Goal: Communication & Community: Answer question/provide support

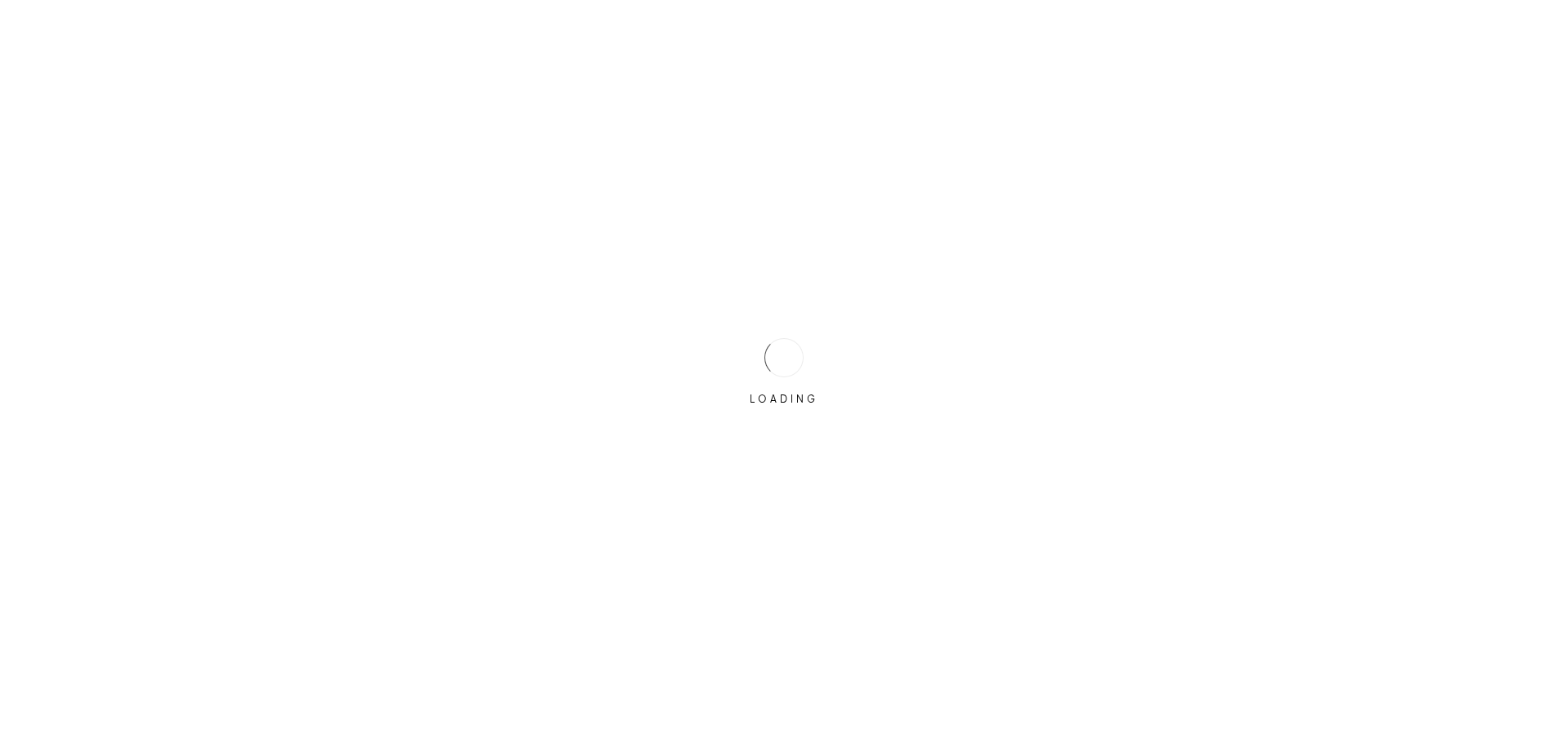
click at [761, 352] on div "LOADING" at bounding box center [784, 372] width 81 height 81
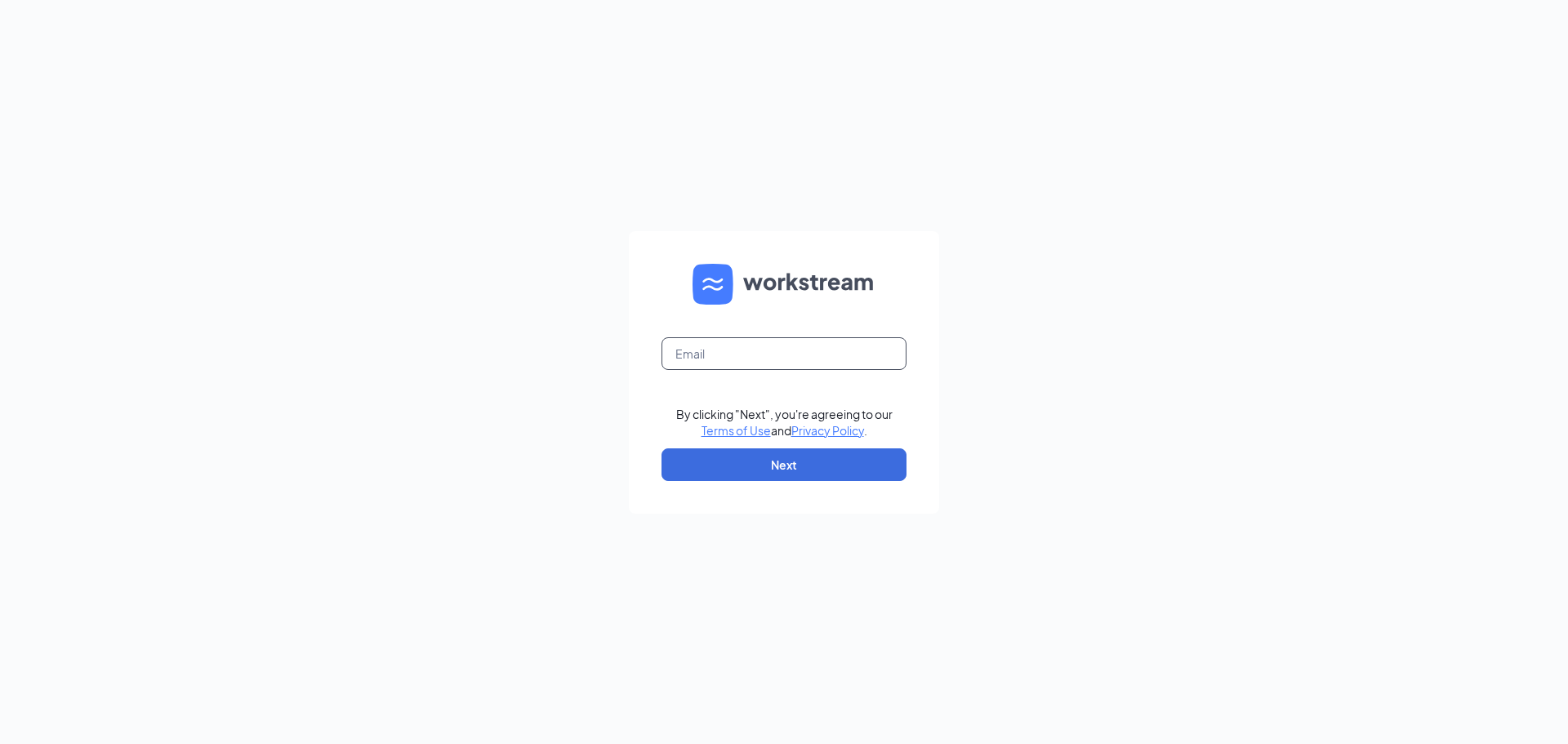
click at [761, 352] on input "text" at bounding box center [784, 353] width 245 height 32
type input "rachelsilver28@yahoo.com"
click at [755, 461] on button "Next" at bounding box center [784, 464] width 245 height 32
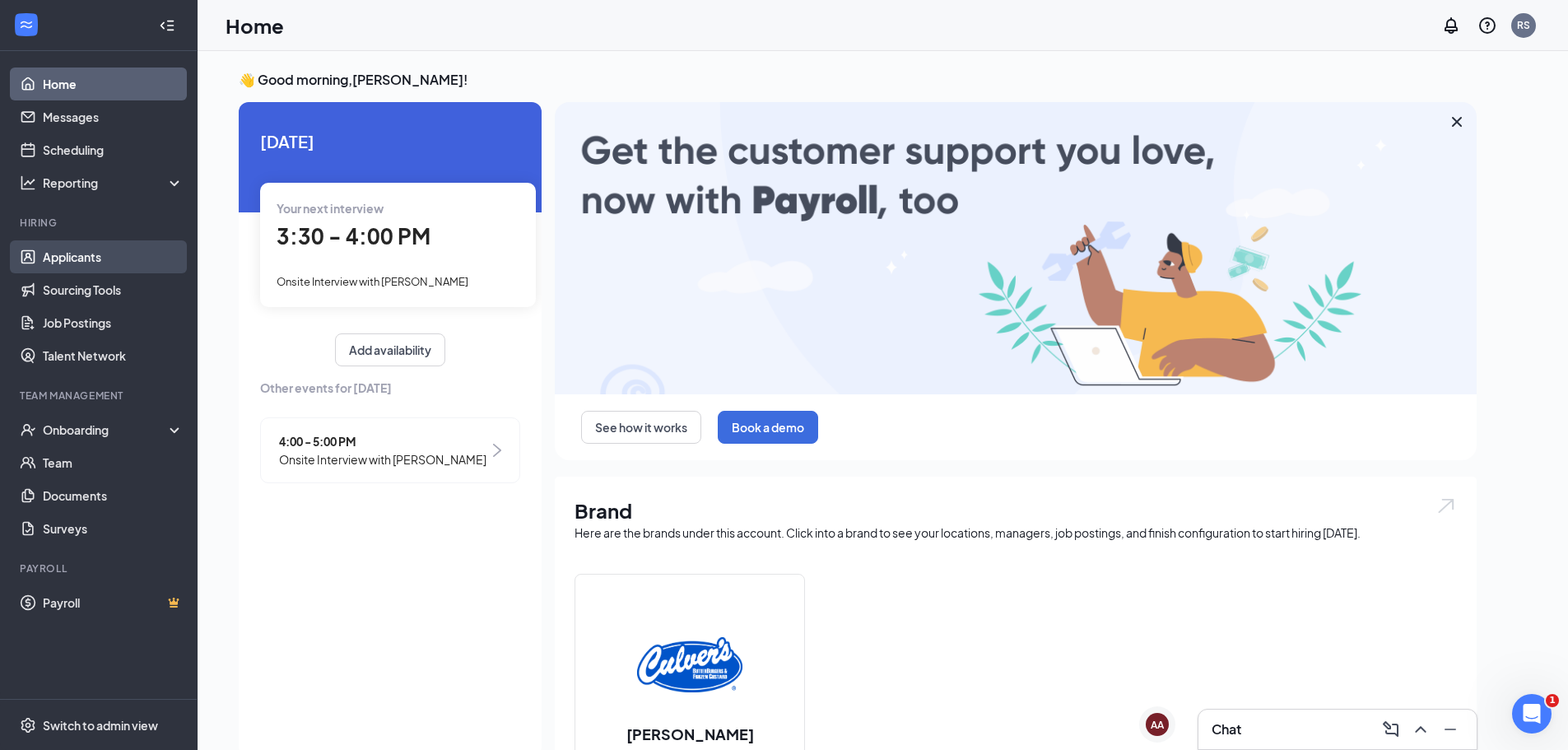
click at [106, 264] on link "Applicants" at bounding box center [113, 256] width 140 height 33
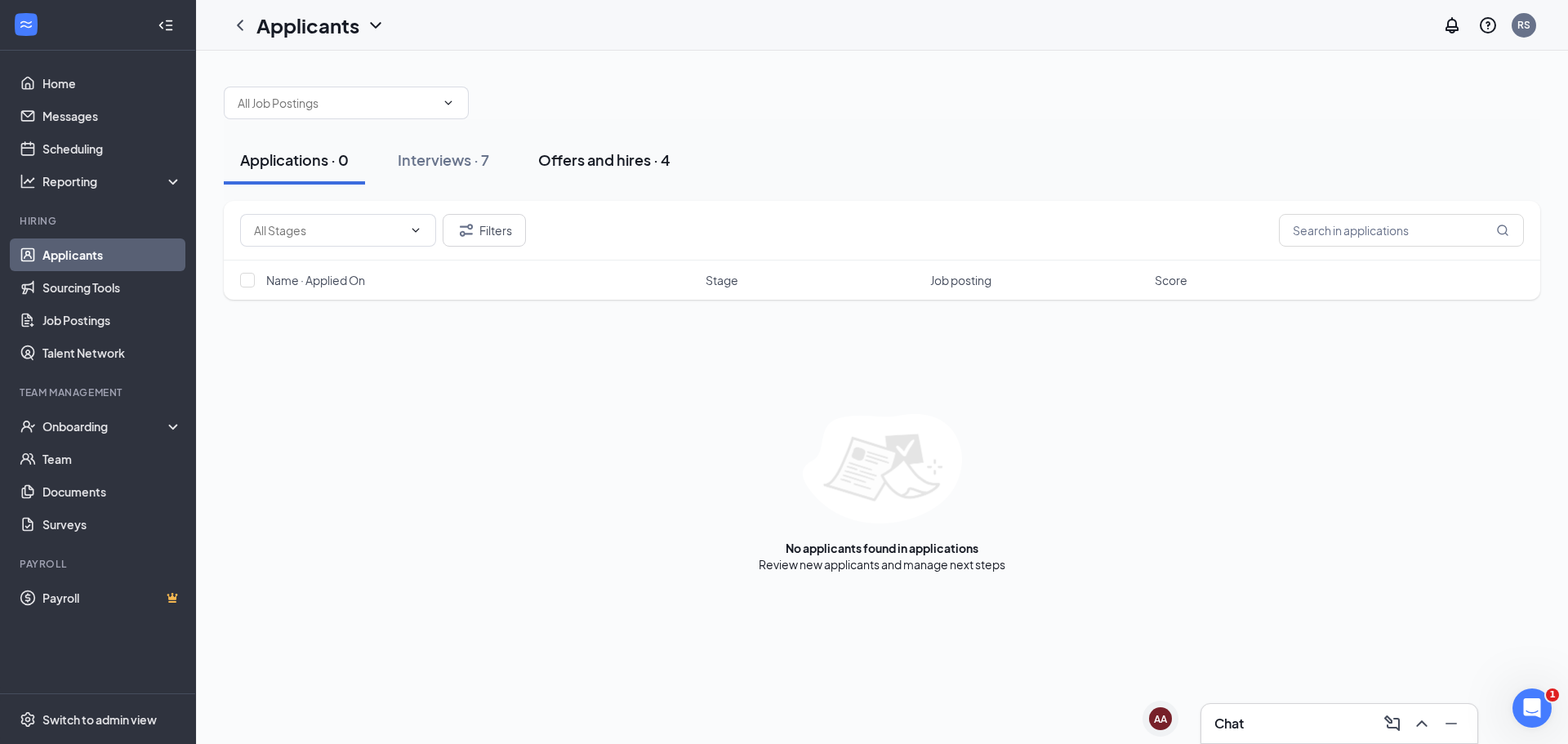
click at [629, 164] on div "Offers and hires · 4" at bounding box center [604, 159] width 132 height 21
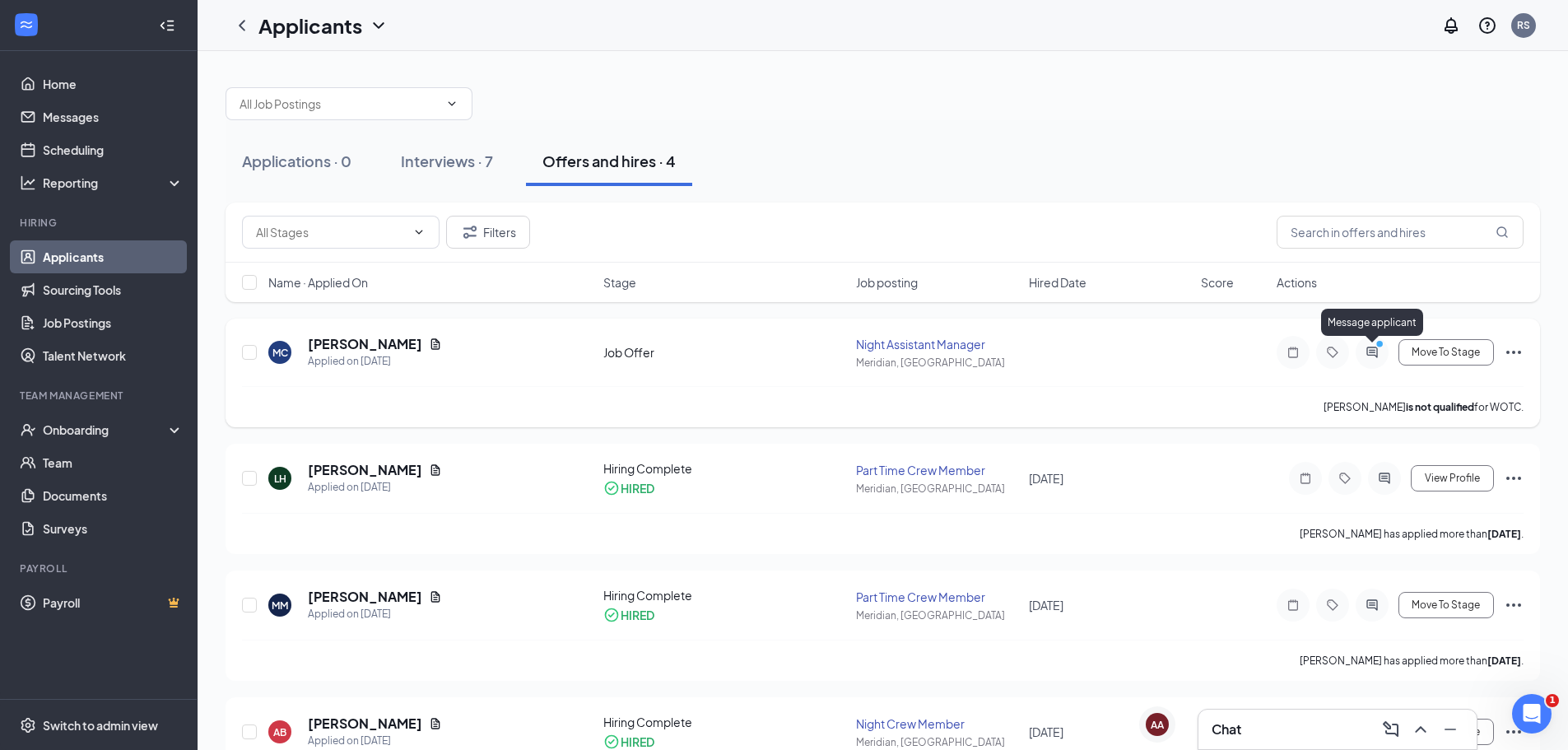
click at [1371, 352] on icon "ActiveChat" at bounding box center [1371, 352] width 11 height 11
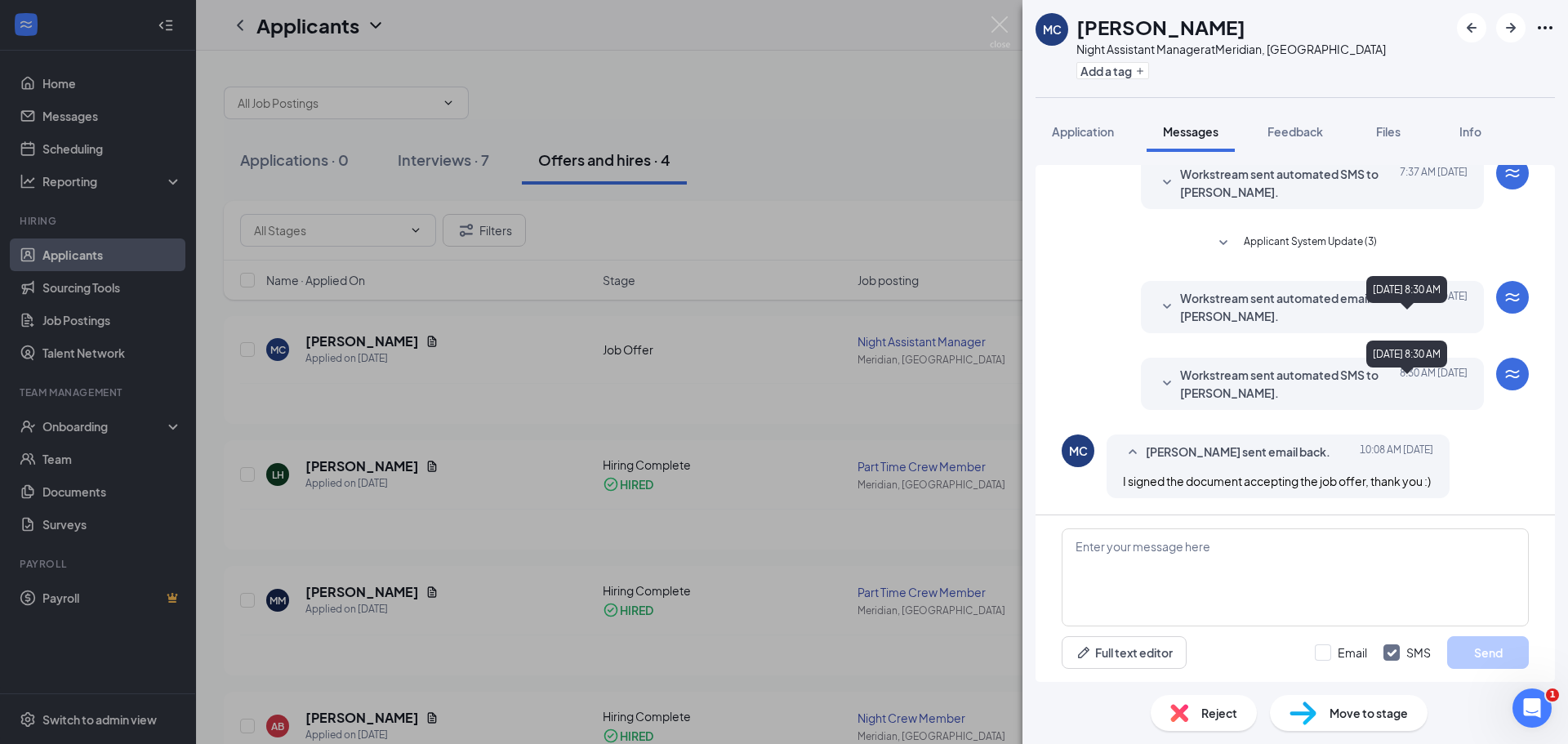
scroll to position [211, 0]
click at [1242, 559] on textarea at bounding box center [1295, 577] width 467 height 98
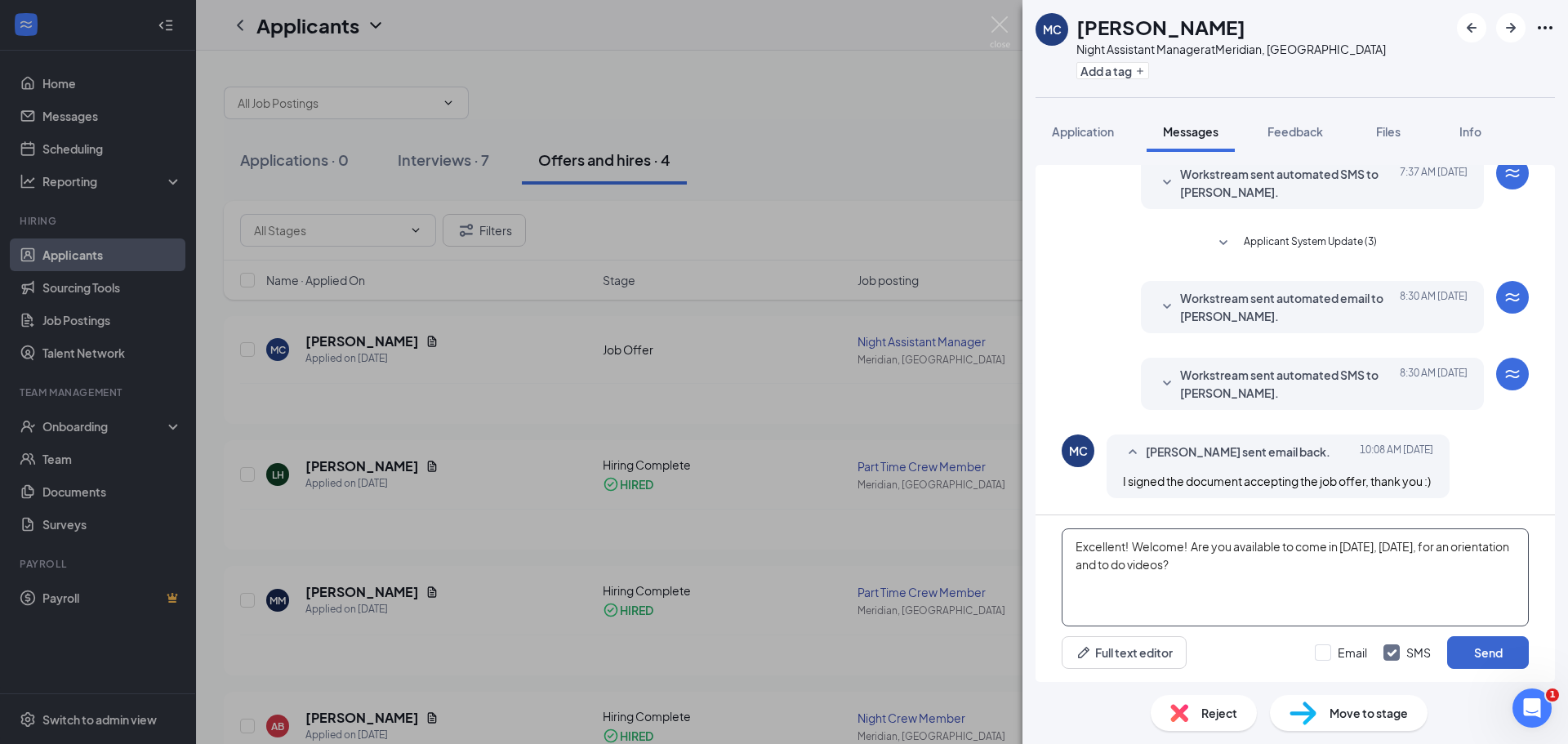
type textarea "Excellent! Welcome! Are you available to come in [DATE], [DATE], for an orienta…"
click at [1495, 645] on button "Send" at bounding box center [1488, 652] width 81 height 32
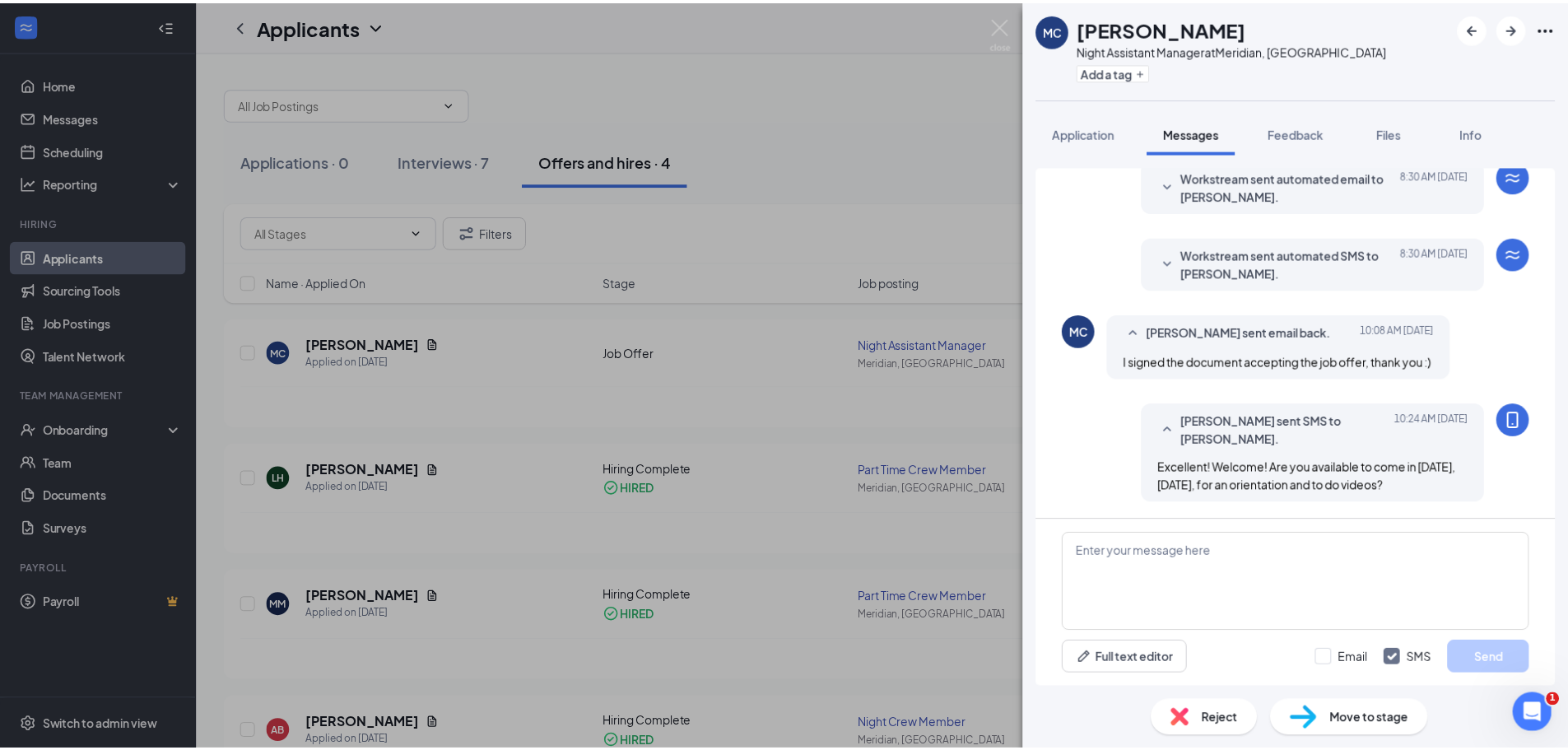
scroll to position [337, 0]
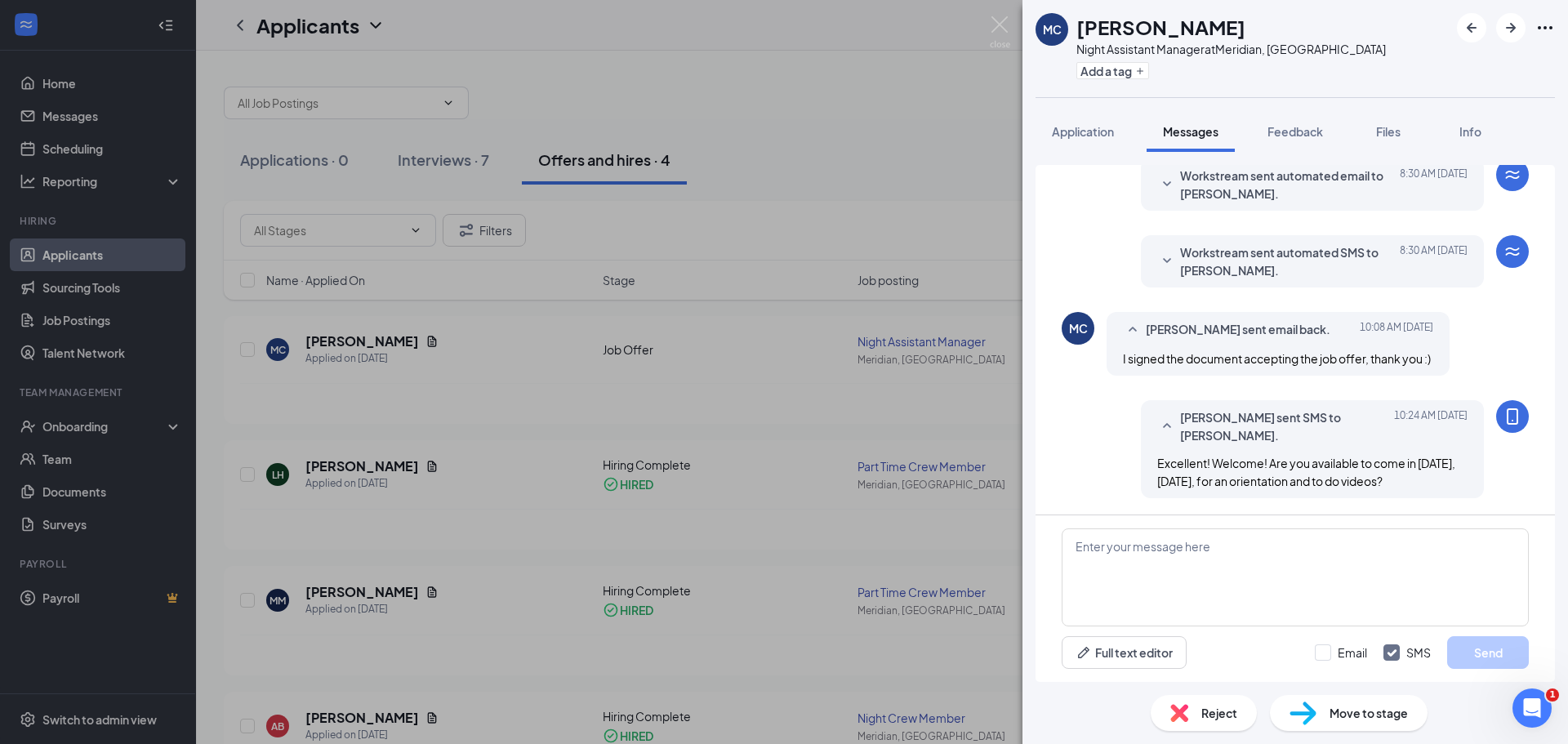
click at [541, 372] on div "MC [PERSON_NAME] Night Assistant Manager at Meridian, ID Add a tag Application …" at bounding box center [784, 372] width 1568 height 744
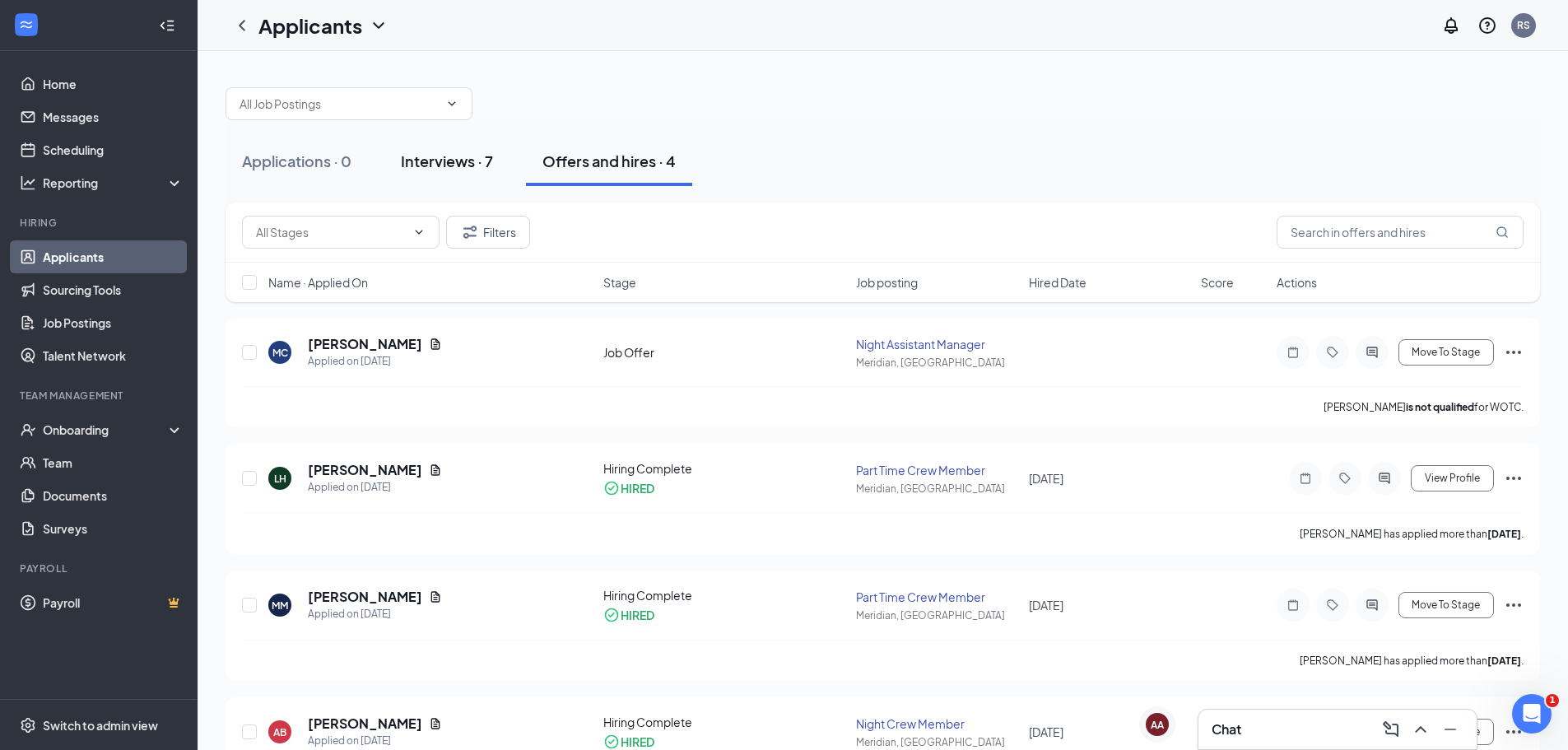
click at [430, 152] on div "Interviews · 7" at bounding box center [447, 160] width 92 height 21
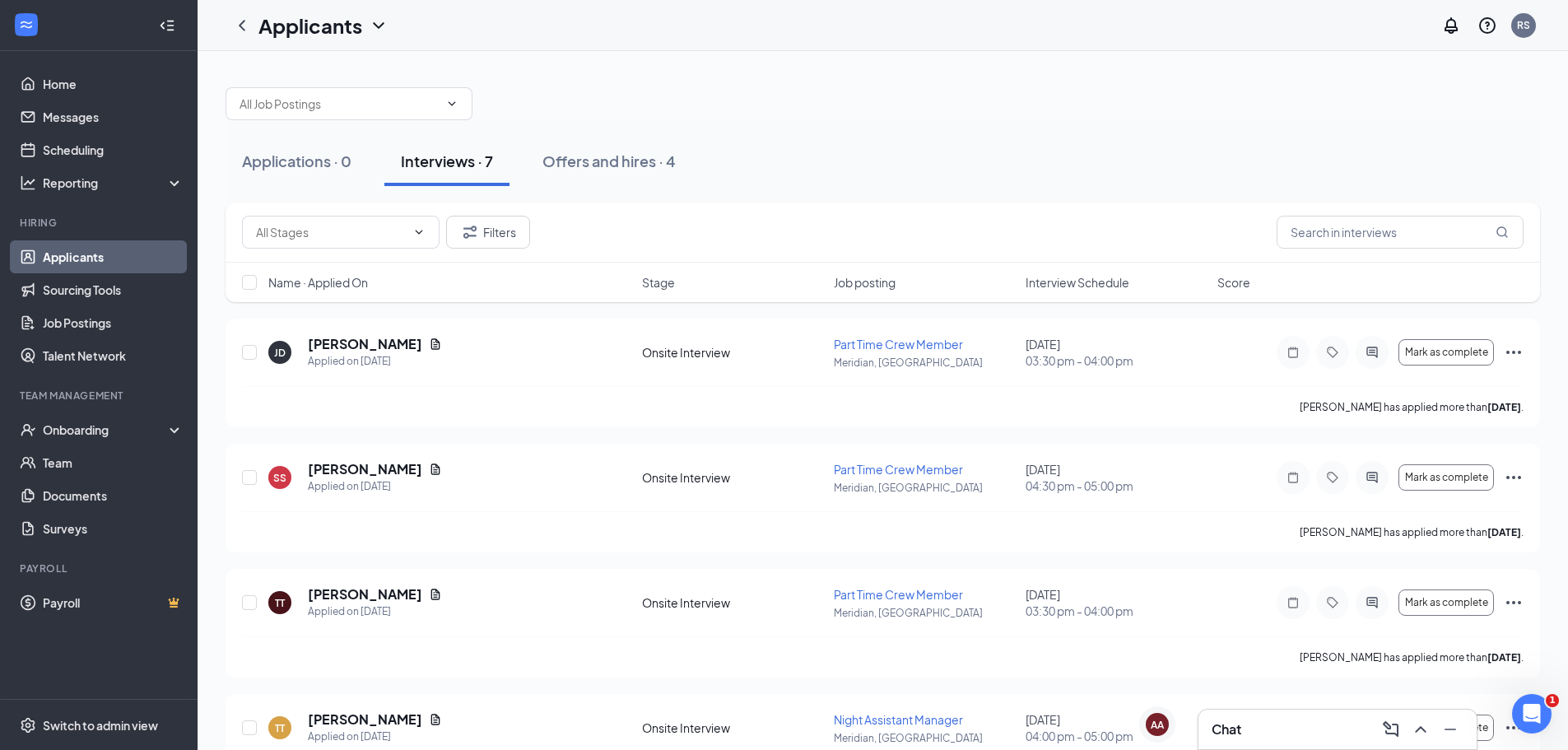
click at [1087, 287] on span "Interview Schedule" at bounding box center [1077, 282] width 104 height 17
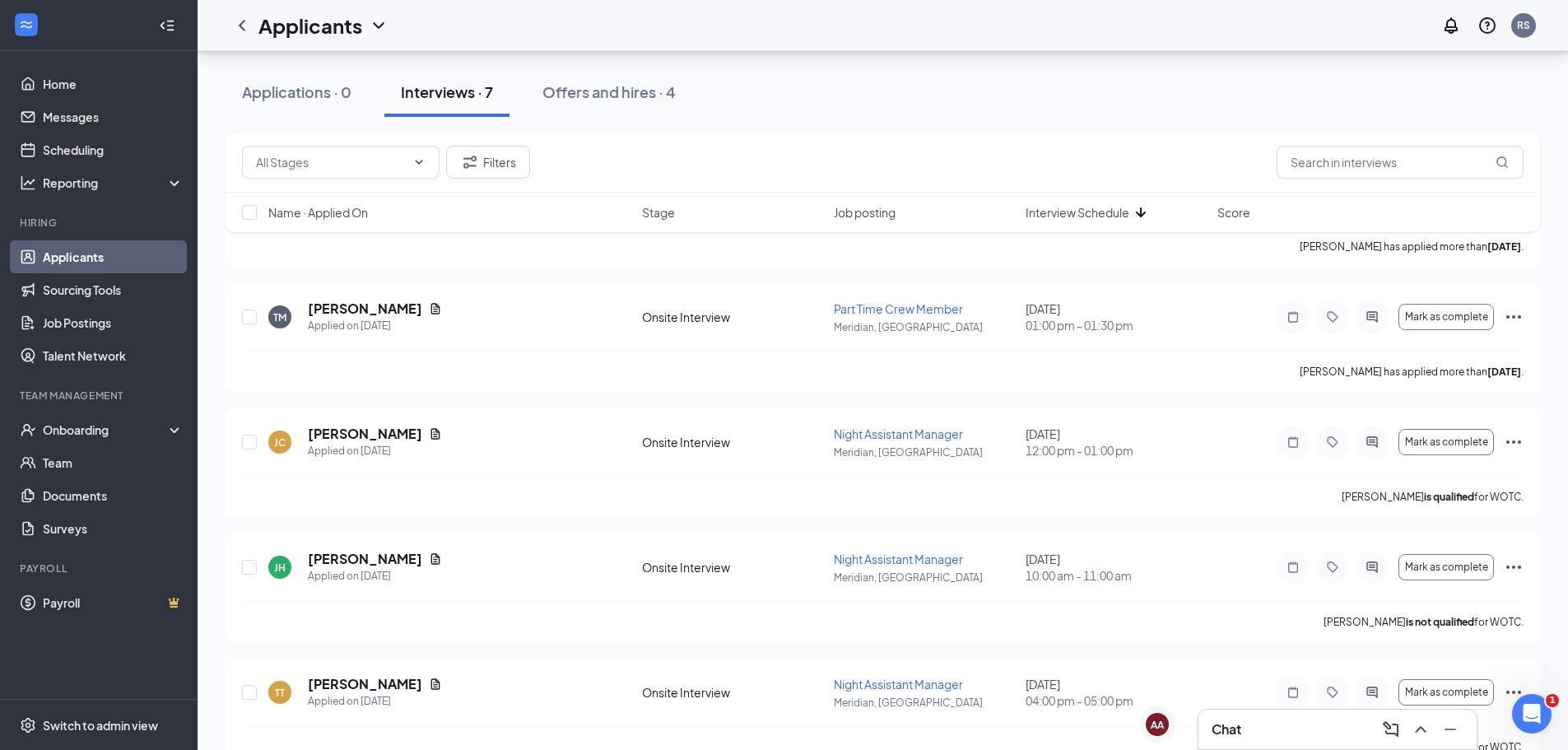
scroll to position [82, 0]
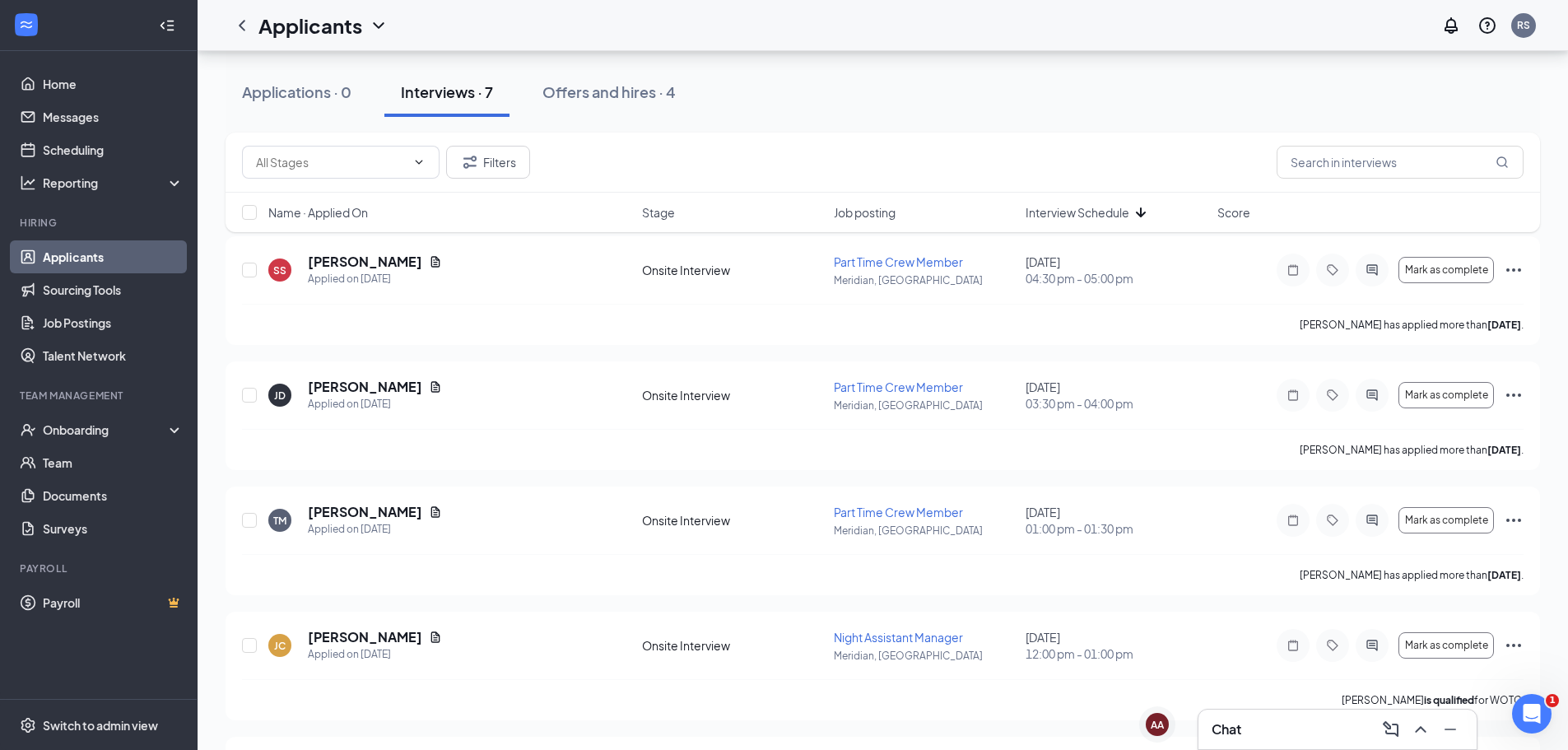
click at [1100, 212] on span "Interview Schedule" at bounding box center [1077, 212] width 104 height 17
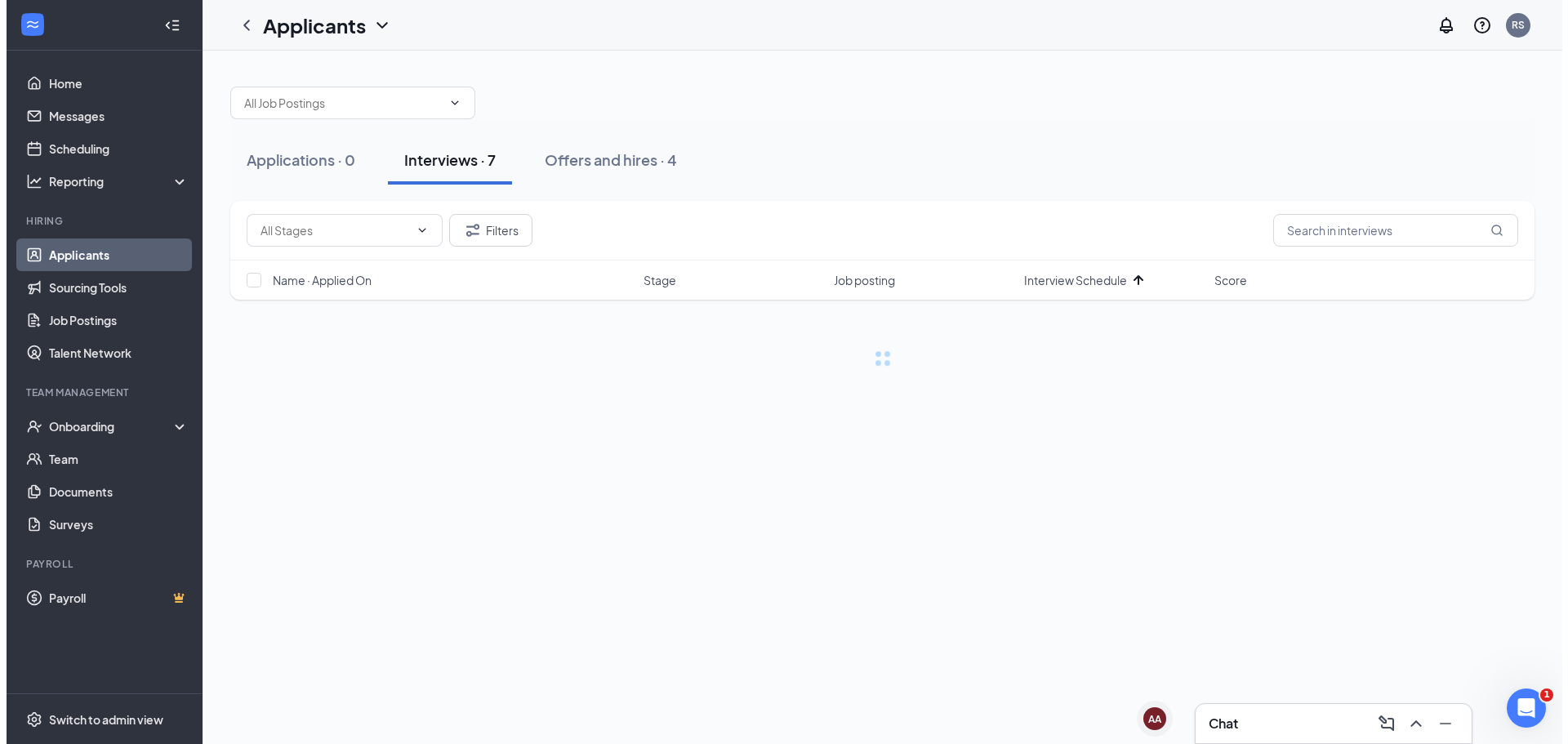
scroll to position [0, 0]
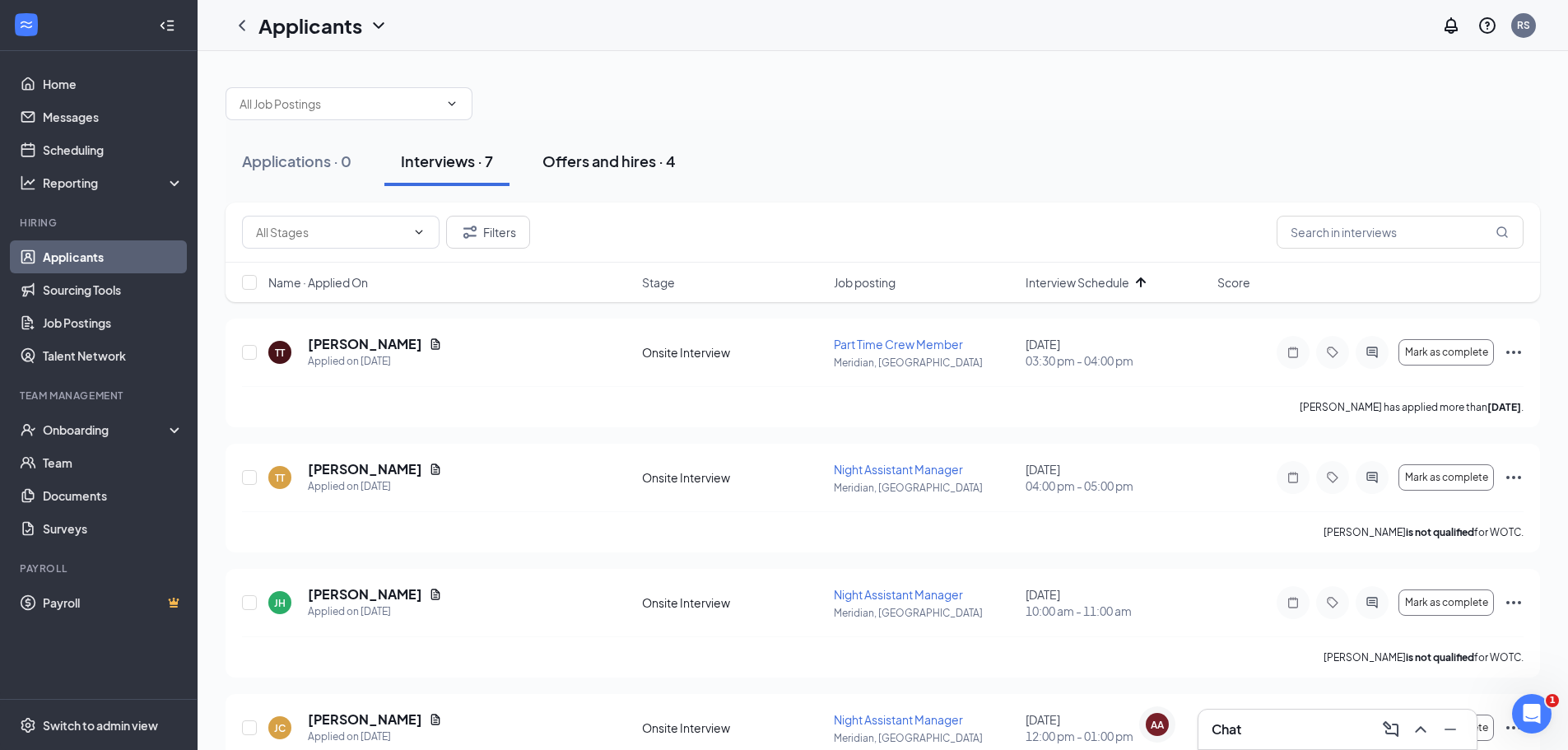
click at [619, 171] on button "Offers and hires · 4" at bounding box center [609, 161] width 166 height 49
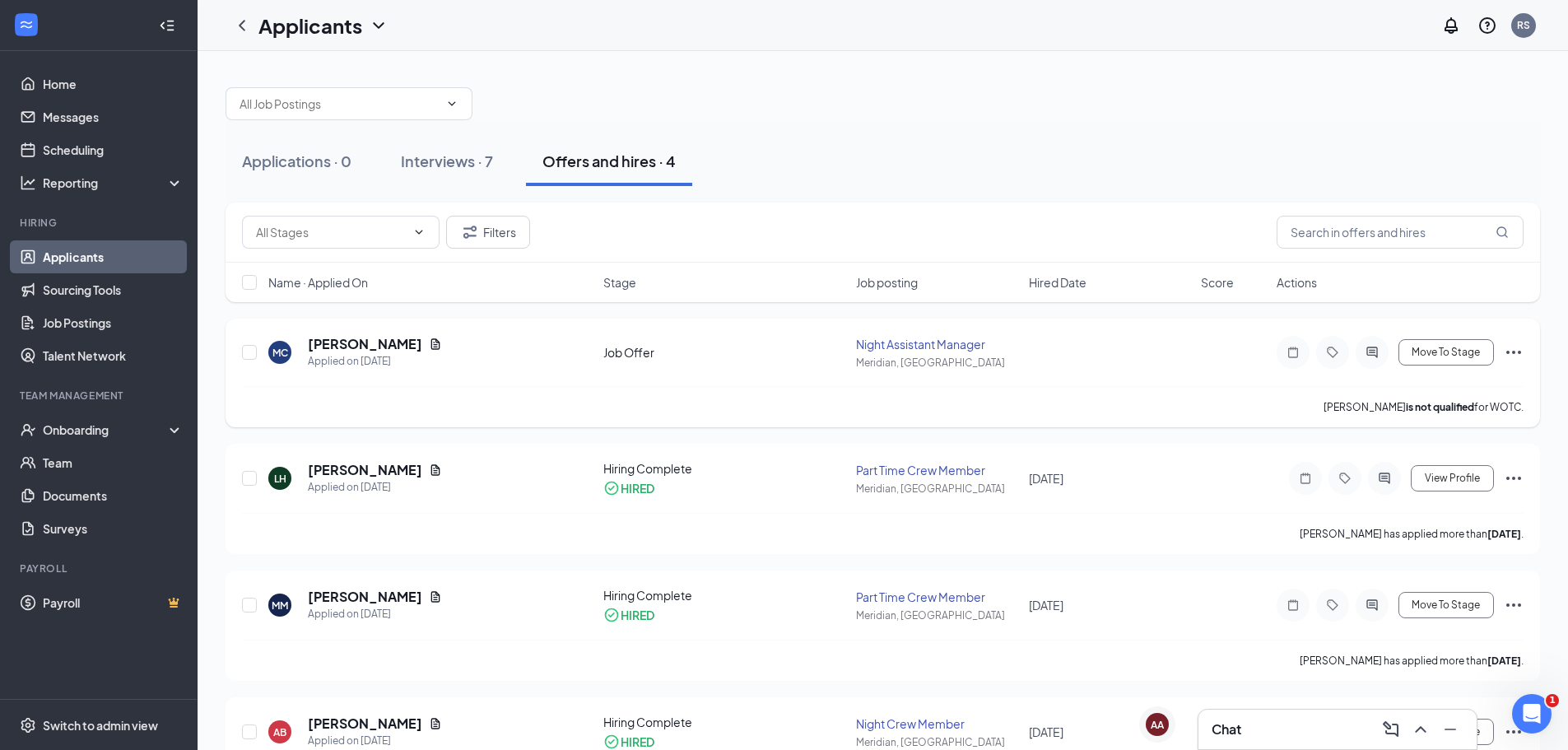
click at [1371, 345] on div at bounding box center [1371, 352] width 33 height 33
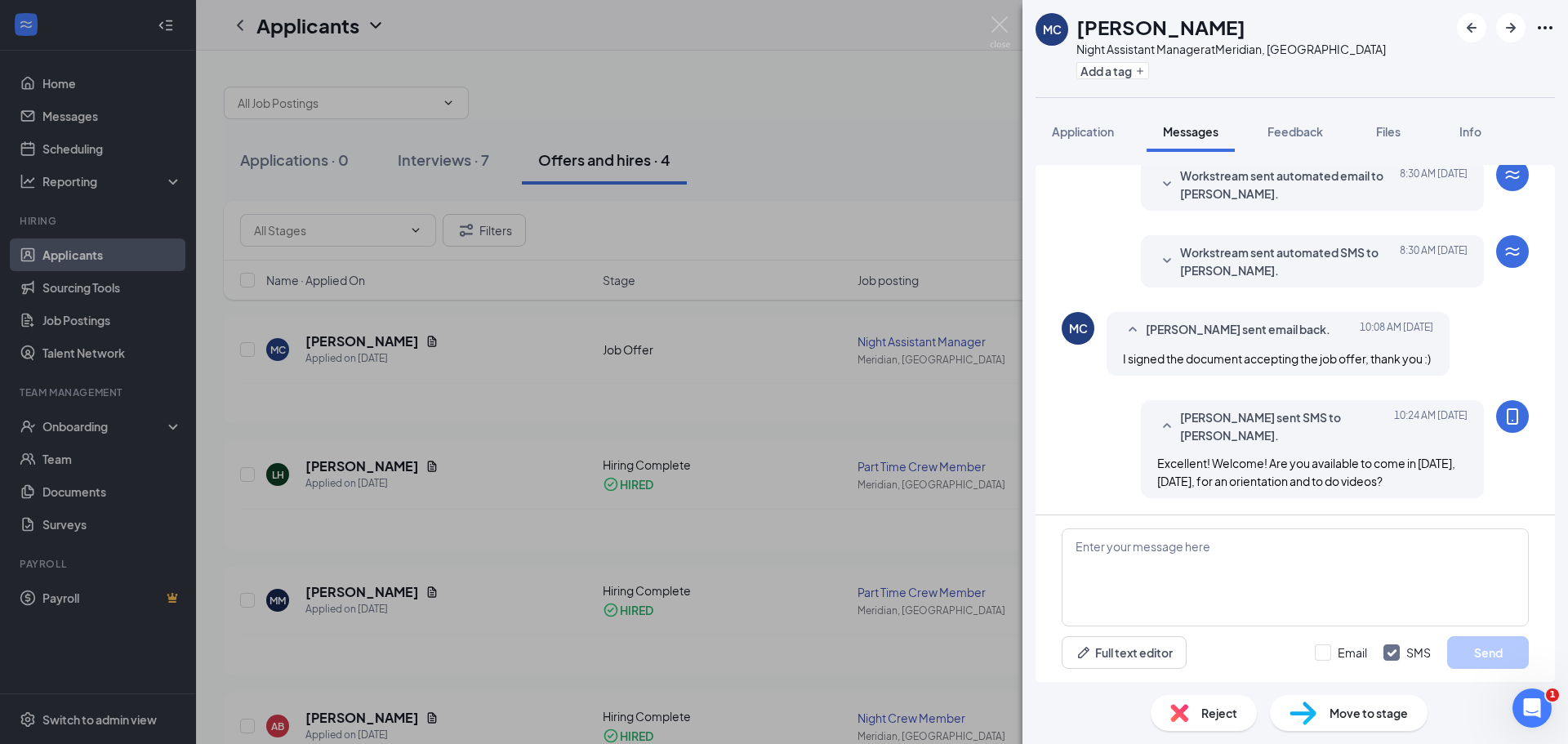
scroll to position [334, 0]
drag, startPoint x: 1006, startPoint y: 14, endPoint x: 1004, endPoint y: 23, distance: 9.2
click at [1006, 15] on div "MC [PERSON_NAME] Night Assistant Manager at Meridian, ID Add a tag Application …" at bounding box center [784, 372] width 1568 height 744
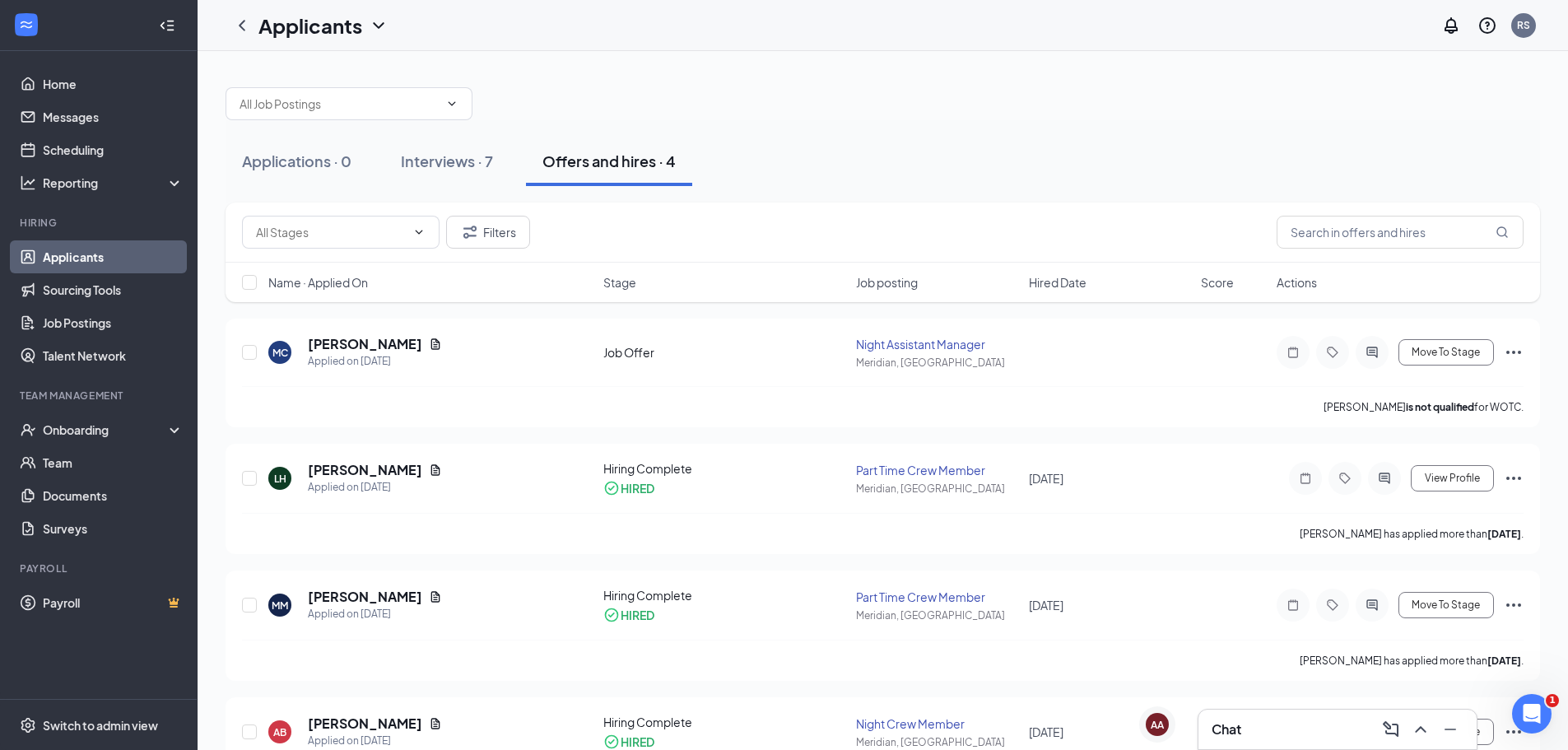
click at [1012, 23] on div "Applicants RS" at bounding box center [882, 26] width 1370 height 51
click at [1375, 350] on icon "ActiveChat" at bounding box center [1371, 352] width 20 height 13
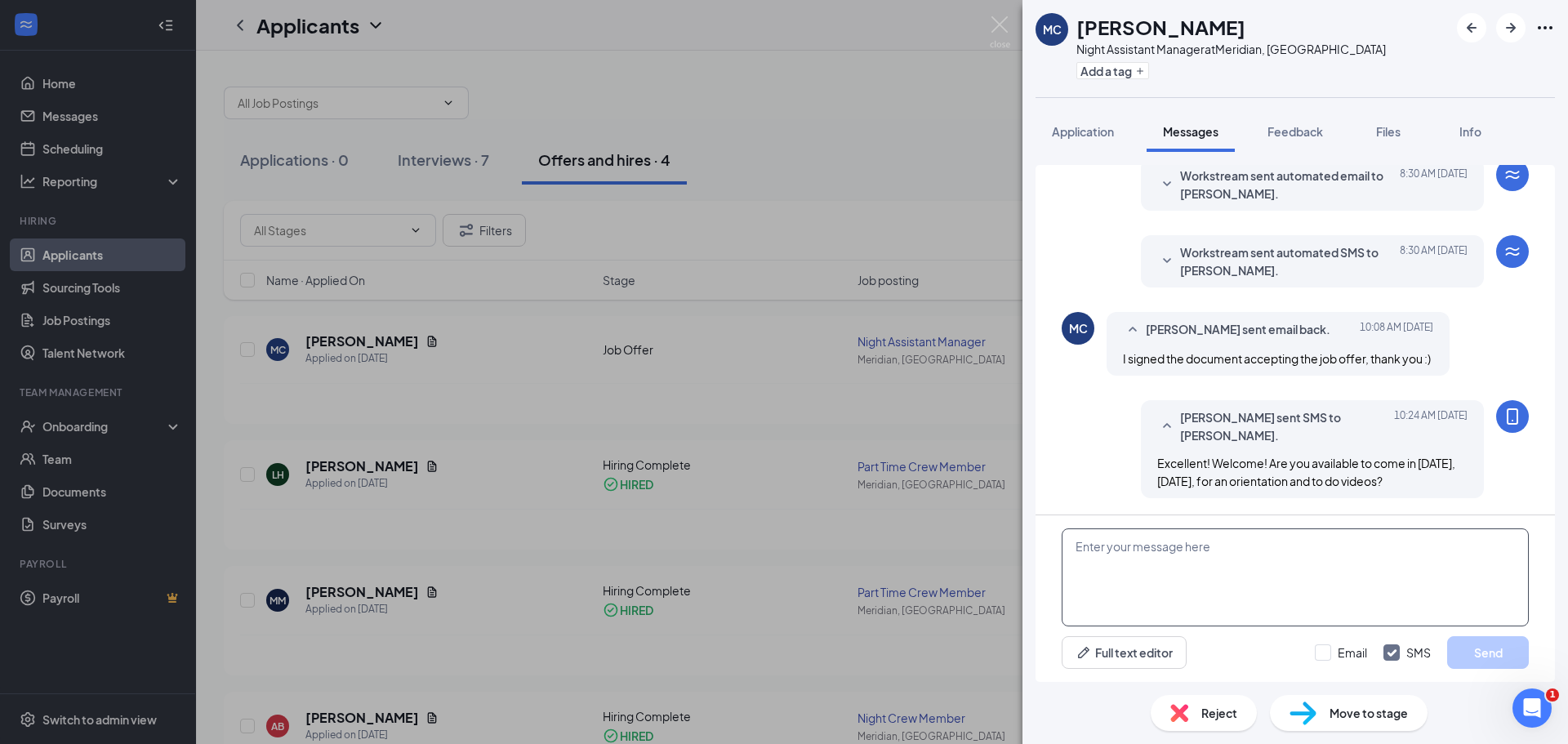
scroll to position [334, 0]
click at [1217, 564] on textarea at bounding box center [1295, 577] width 467 height 98
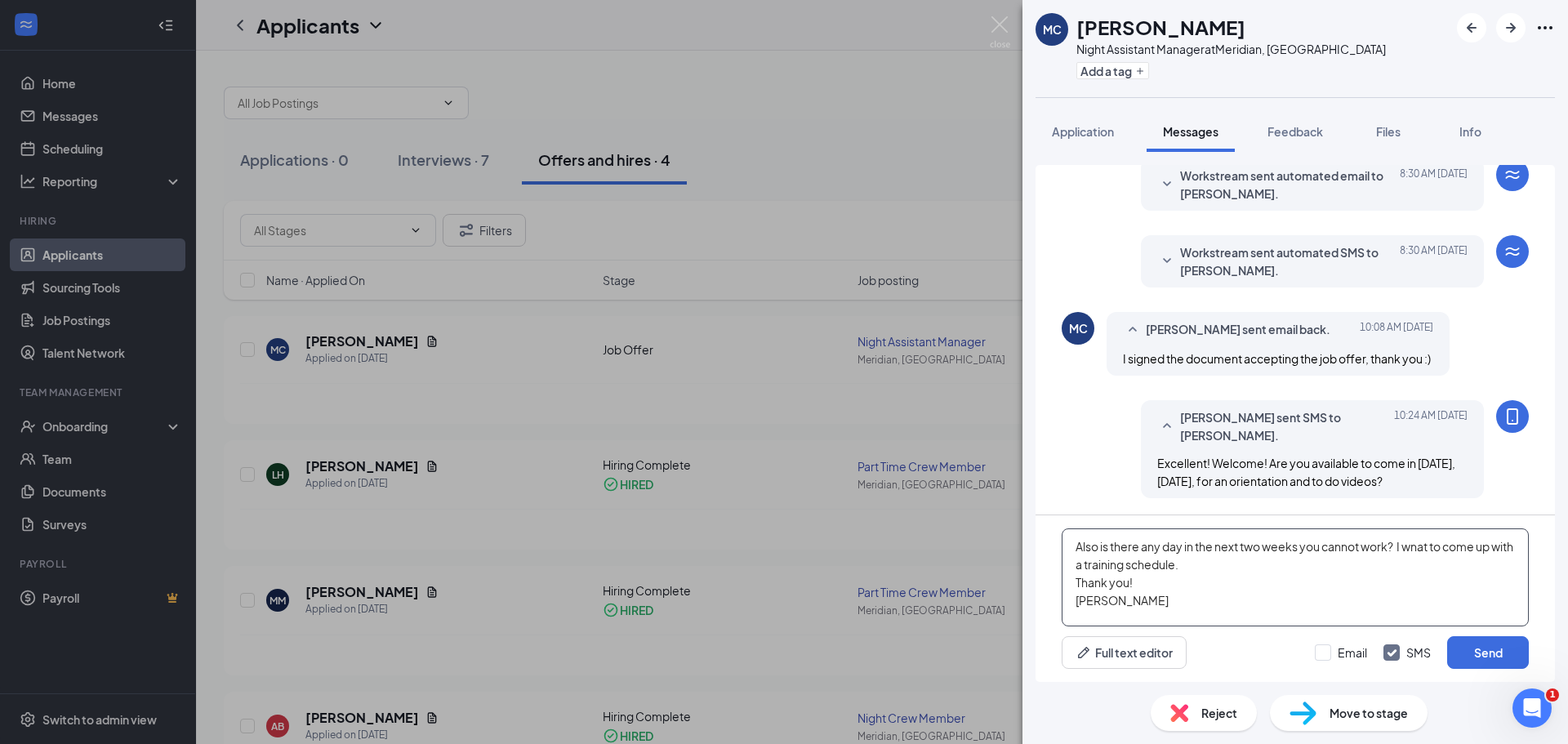
click at [1419, 542] on textarea "Also is there any day in the next two weeks you cannot work? I wnat to come up …" at bounding box center [1295, 577] width 467 height 98
type textarea "Also is there any day in the next two weeks you cannot work? I want to come up …"
click at [1482, 652] on button "Send" at bounding box center [1488, 652] width 81 height 32
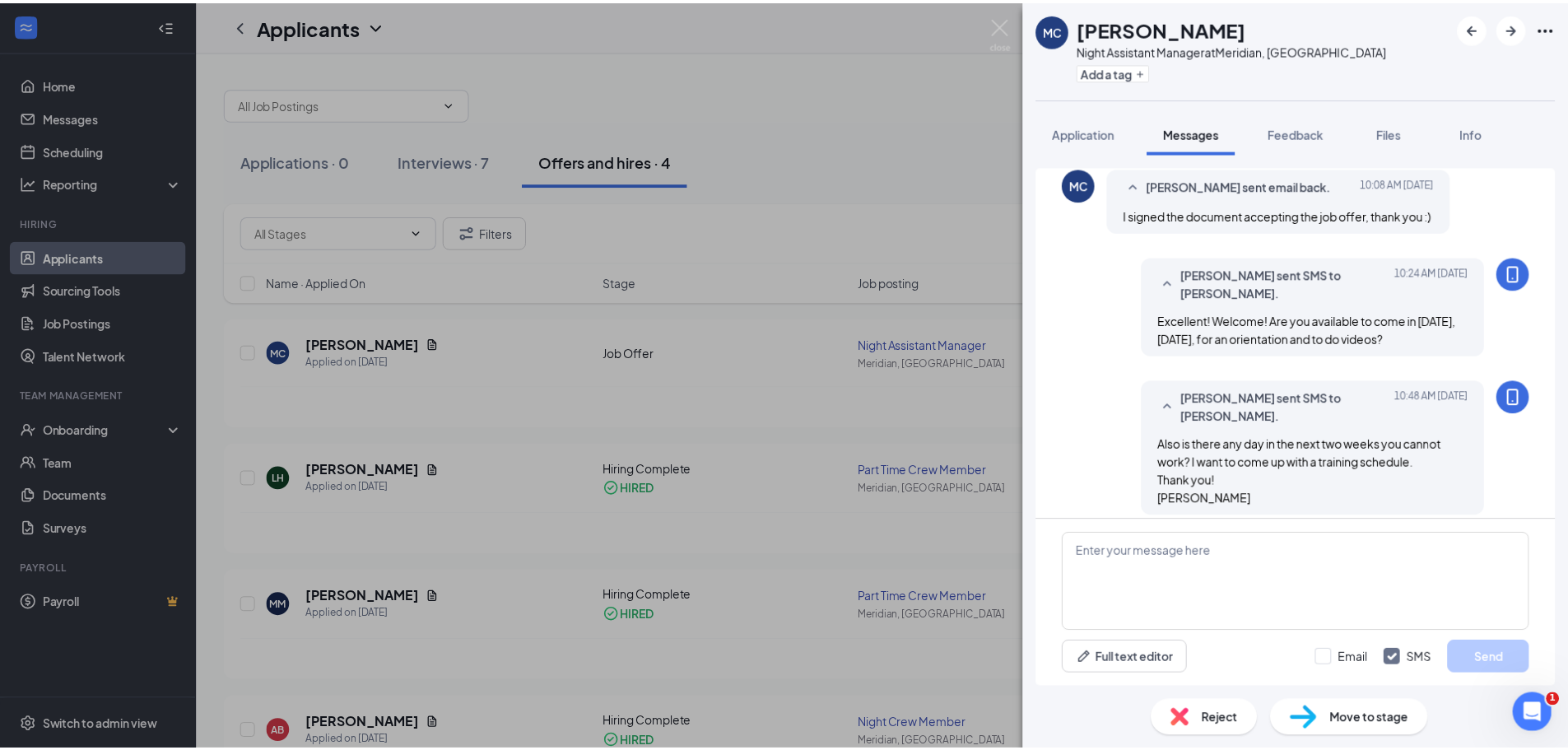
scroll to position [480, 0]
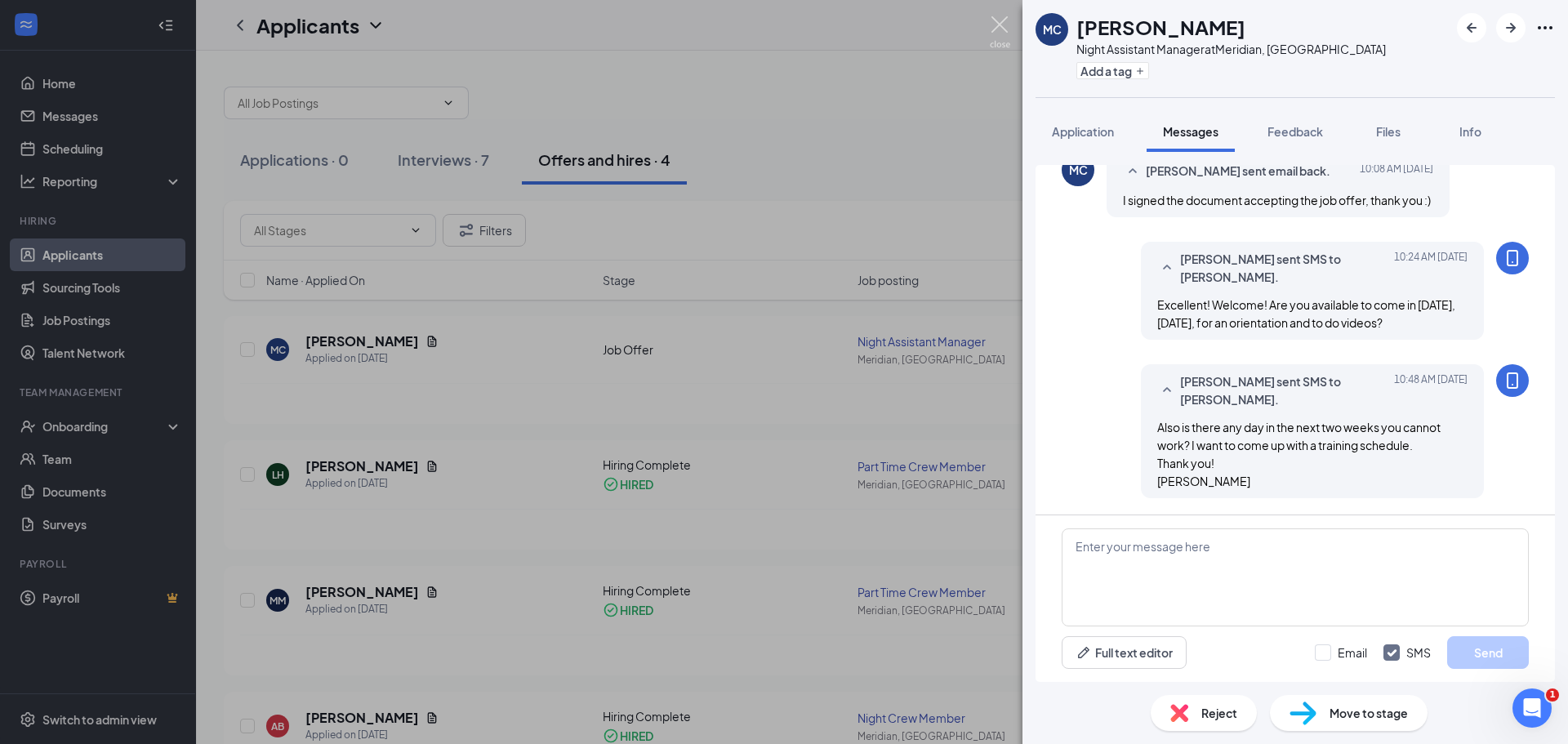
click at [999, 18] on img at bounding box center [999, 32] width 21 height 31
